Goal: Task Accomplishment & Management: Complete application form

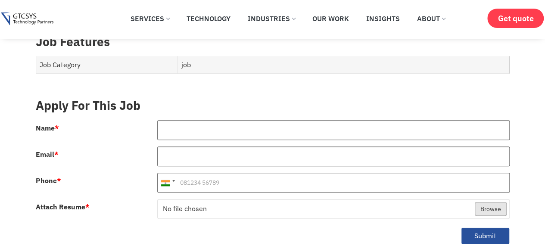
scroll to position [355, 0]
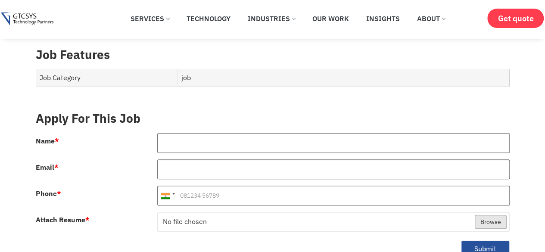
click at [507, 131] on html "Skip to content ✕ Services Application Services Web Application Mobile Applicat…" at bounding box center [272, 187] width 545 height 1084
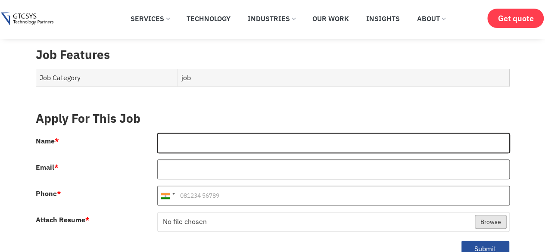
click at [196, 133] on input "Name *" at bounding box center [333, 143] width 352 height 20
click at [203, 136] on input "Name *" at bounding box center [333, 143] width 352 height 20
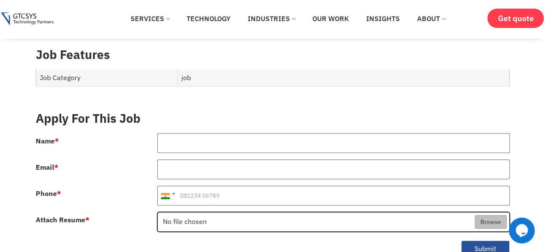
click at [225, 212] on input "Attach Resume *" at bounding box center [334, 222] width 352 height 20
type input "C:\fakepath\[PERSON_NAME].pdf"
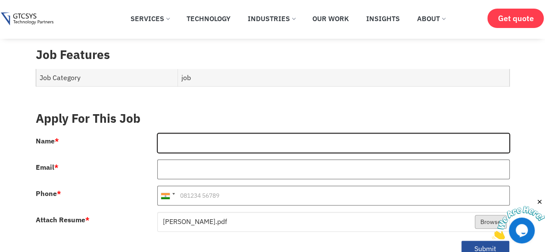
click at [240, 137] on input "Name *" at bounding box center [333, 143] width 352 height 20
type input "[PERSON_NAME]"
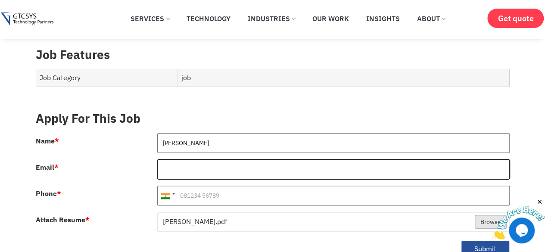
click at [215, 159] on input "Email *" at bounding box center [333, 169] width 352 height 20
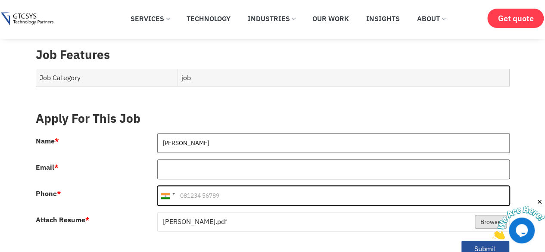
click at [219, 186] on input "Phone *" at bounding box center [333, 196] width 352 height 20
paste input "8790421996"
type input "8790421996"
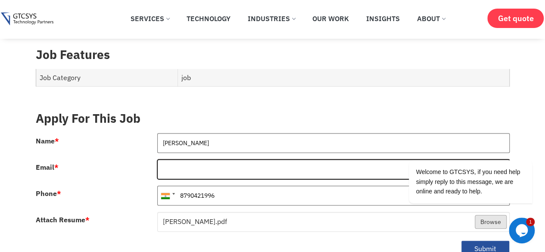
click at [183, 159] on input "Email *" at bounding box center [333, 169] width 352 height 20
paste input "[EMAIL_ADDRESS][DOMAIN_NAME]"
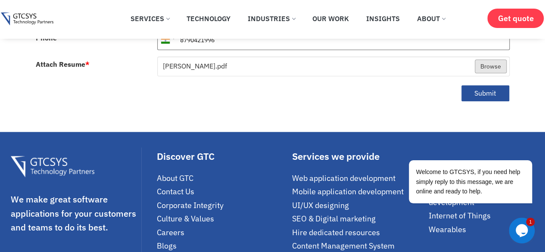
scroll to position [519, 0]
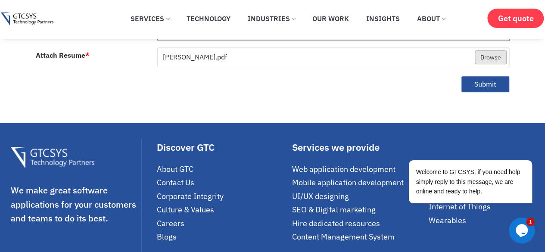
type input "[EMAIL_ADDRESS][DOMAIN_NAME]"
click at [494, 76] on button "Submit" at bounding box center [485, 84] width 49 height 17
